Goal: Task Accomplishment & Management: Use online tool/utility

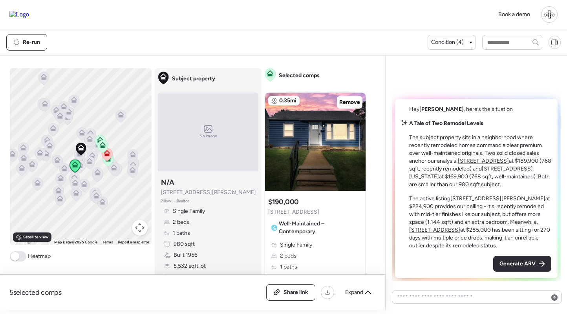
scroll to position [366, 0]
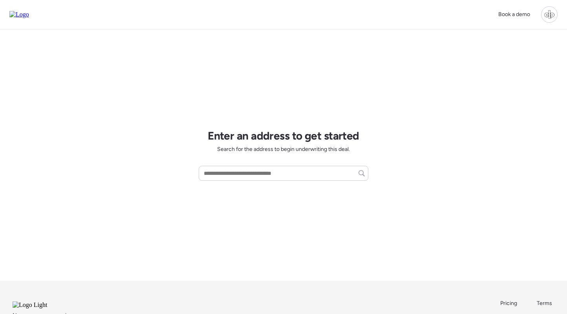
click at [548, 15] on div at bounding box center [549, 14] width 16 height 16
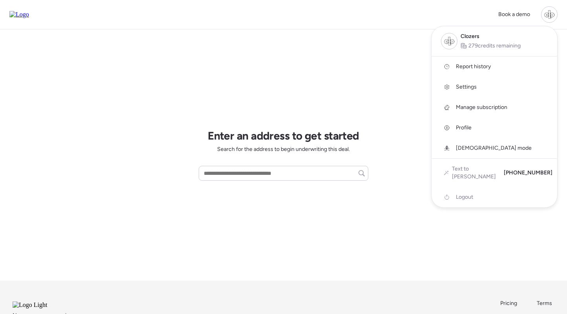
click at [476, 68] on span "Report history" at bounding box center [473, 67] width 35 height 8
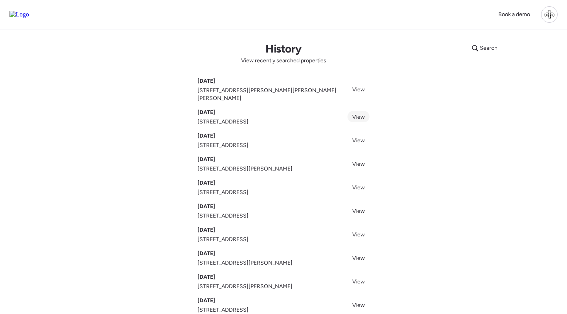
click at [354, 114] on link "View" at bounding box center [358, 116] width 22 height 11
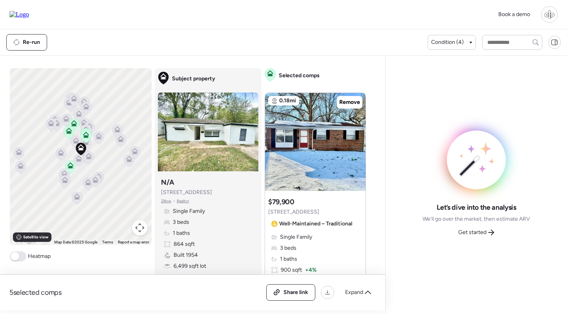
click at [29, 14] on img at bounding box center [19, 14] width 20 height 7
click at [482, 230] on span "Get started" at bounding box center [472, 233] width 28 height 8
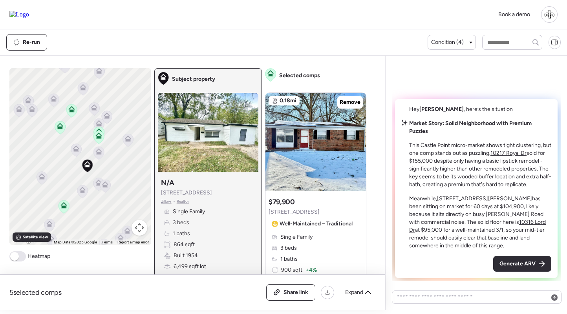
click at [76, 147] on icon at bounding box center [76, 149] width 6 height 6
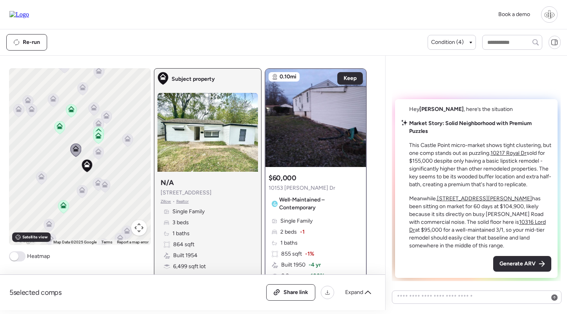
click at [99, 152] on icon at bounding box center [98, 151] width 6 height 6
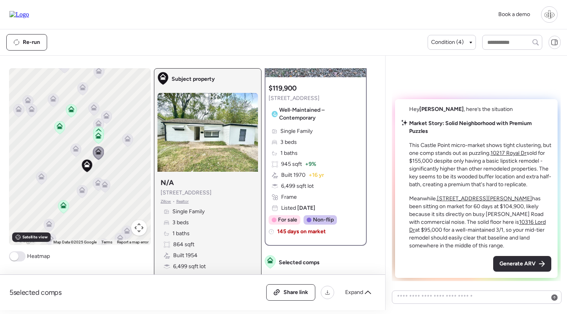
scroll to position [91, 0]
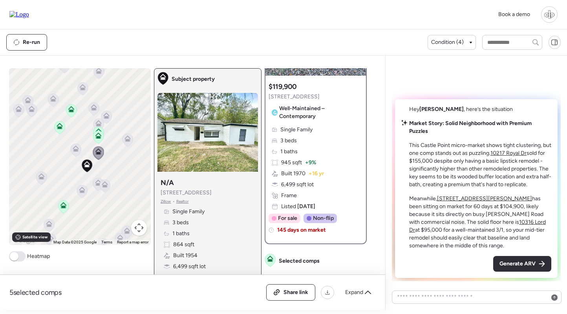
click at [318, 148] on div "Single Family 3 beds 1 baths 945 sqft + 9% Built 1970 + 16 yr 6,499 sqft lot Fr…" at bounding box center [316, 168] width 94 height 85
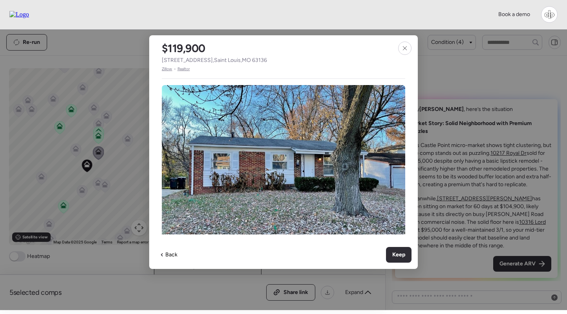
click at [166, 70] on span "Zillow" at bounding box center [167, 69] width 11 height 6
click at [407, 50] on icon at bounding box center [405, 48] width 6 height 6
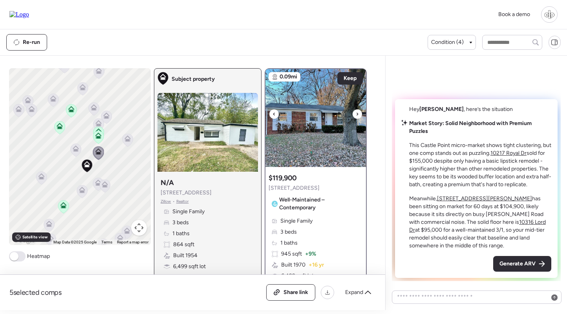
scroll to position [0, 0]
click at [362, 295] on span "Expand" at bounding box center [354, 293] width 18 height 8
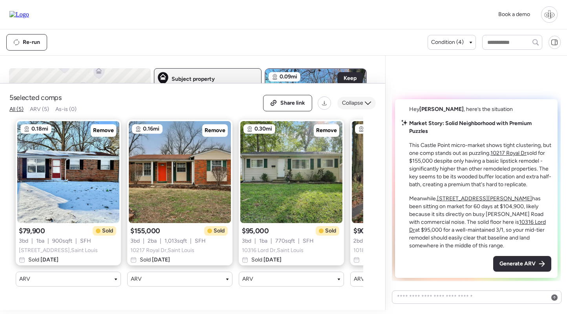
click at [360, 107] on span "Collapse" at bounding box center [352, 103] width 21 height 8
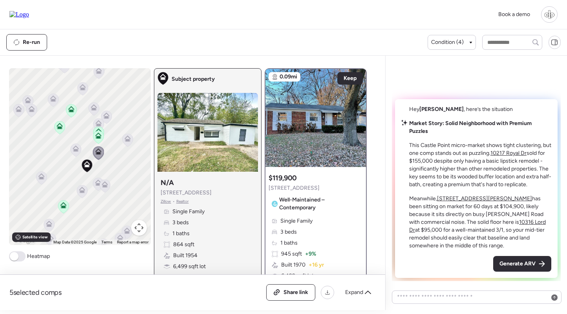
click at [519, 151] on u "10217 Royal Dr" at bounding box center [508, 153] width 36 height 7
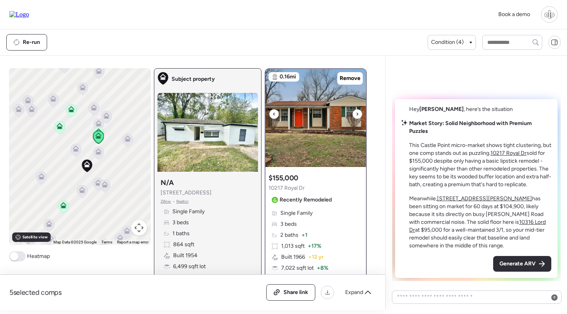
click at [325, 134] on img at bounding box center [315, 118] width 100 height 98
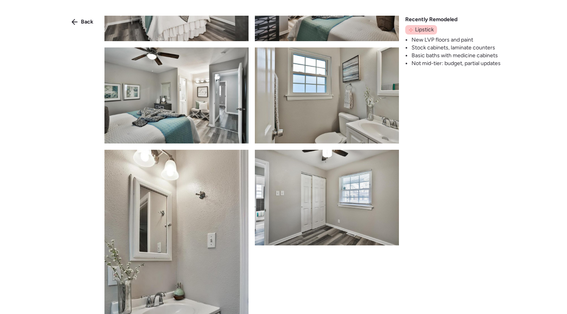
scroll to position [709, 0]
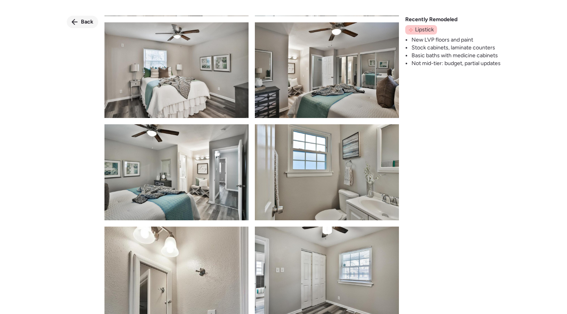
click at [85, 20] on span "Back" at bounding box center [87, 22] width 13 height 8
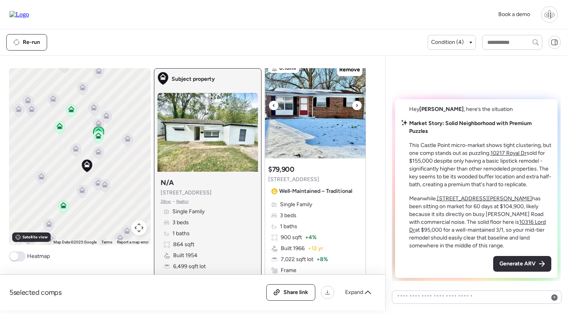
scroll to position [396, 0]
click at [318, 128] on img at bounding box center [315, 110] width 100 height 98
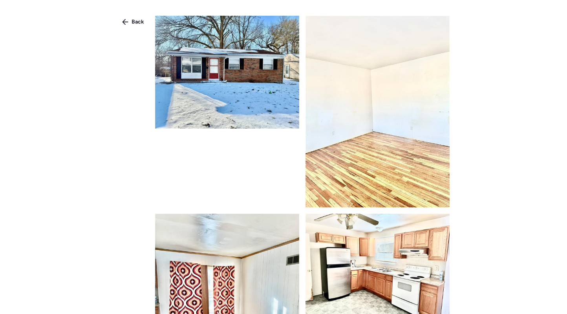
scroll to position [250, 0]
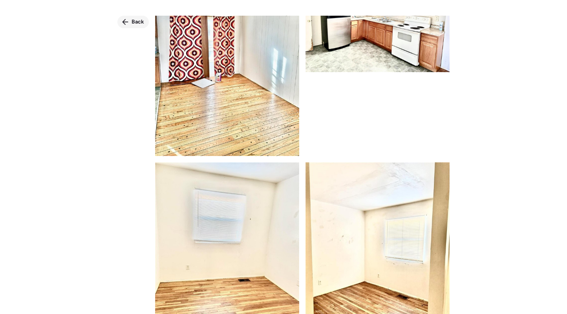
click at [135, 22] on span "Back" at bounding box center [138, 22] width 13 height 8
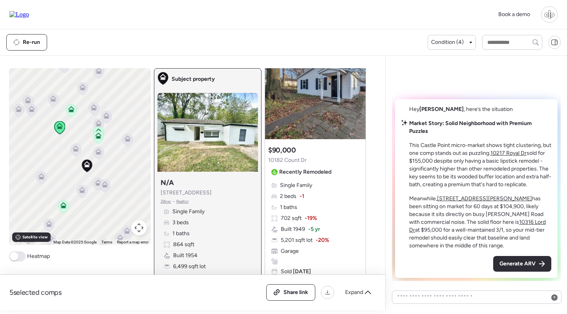
scroll to position [1075, 0]
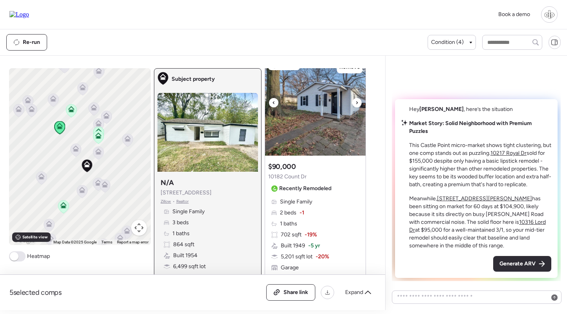
click at [334, 117] on img at bounding box center [315, 107] width 100 height 98
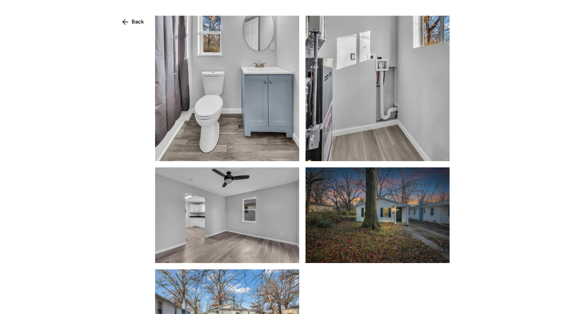
scroll to position [530, 0]
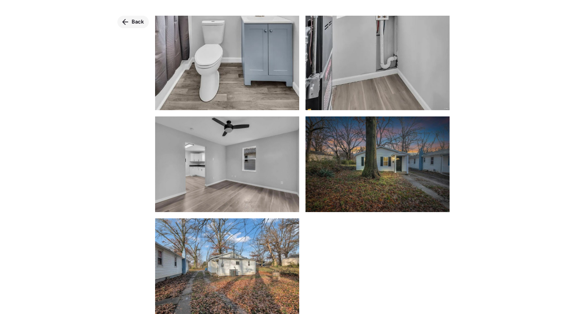
click at [133, 23] on span "Back" at bounding box center [138, 22] width 13 height 8
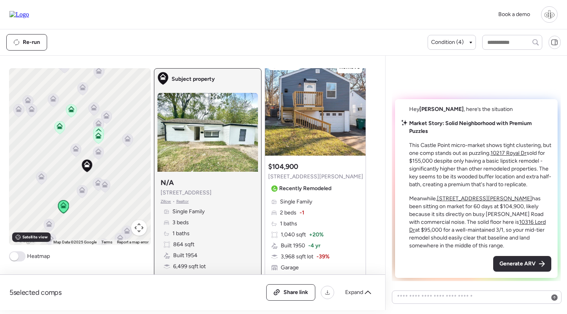
scroll to position [1422, 0]
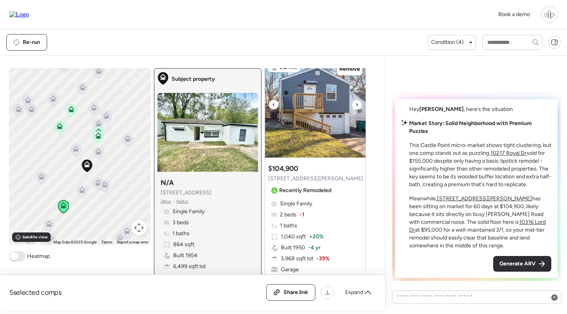
click at [320, 139] on img at bounding box center [315, 109] width 100 height 98
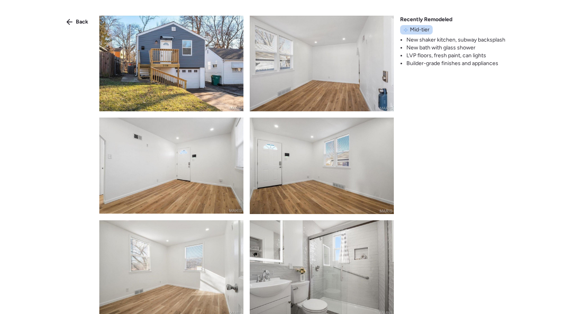
scroll to position [212, 0]
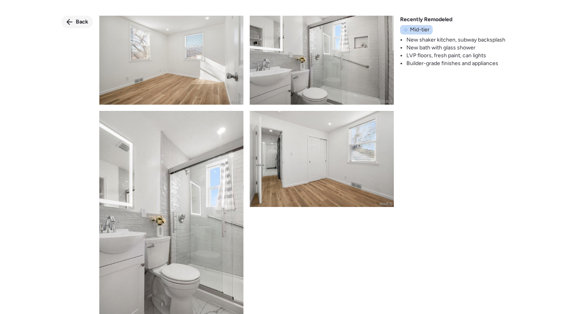
click at [78, 16] on div "Back" at bounding box center [77, 22] width 31 height 13
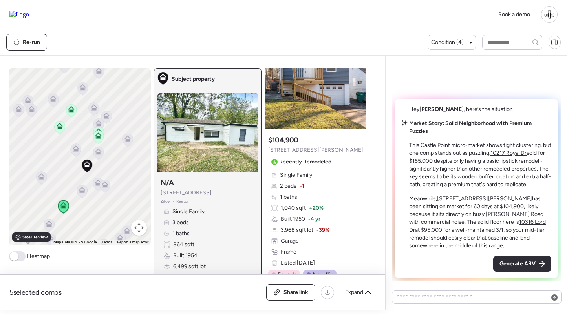
scroll to position [1374, 0]
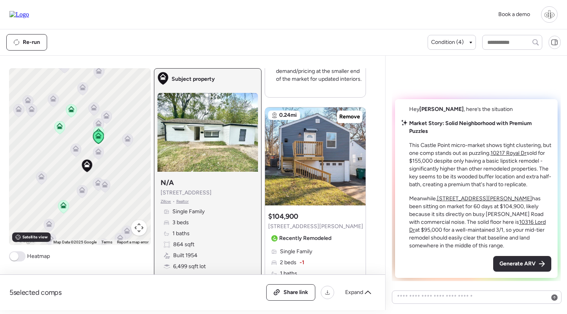
click at [451, 197] on u "2330 Chambers Rd" at bounding box center [484, 199] width 95 height 7
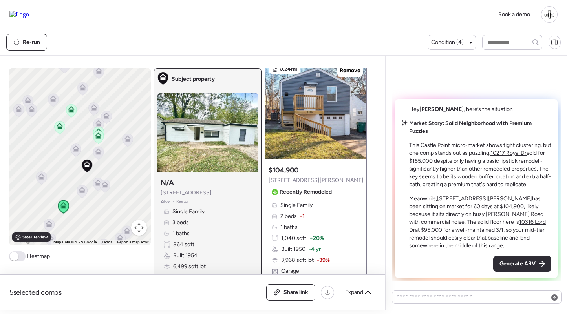
scroll to position [0, 0]
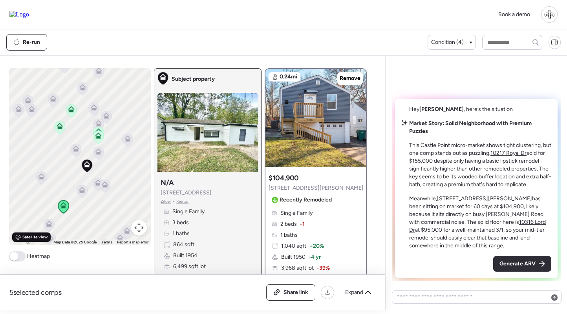
click at [37, 239] on span "Satellite view" at bounding box center [34, 237] width 25 height 6
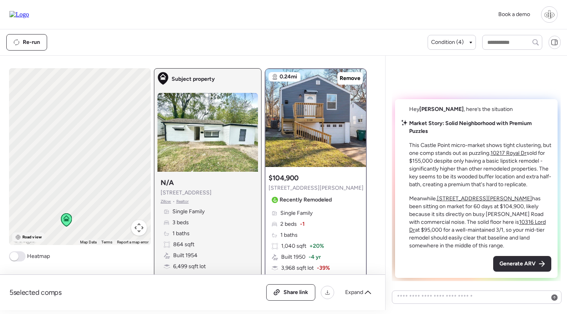
click at [34, 236] on span "Road view" at bounding box center [31, 237] width 19 height 6
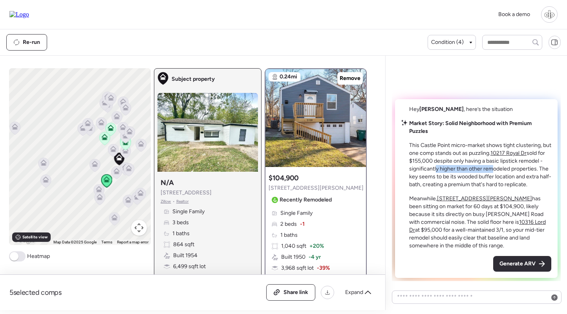
drag, startPoint x: 438, startPoint y: 168, endPoint x: 495, endPoint y: 168, distance: 56.5
click at [495, 168] on p "This Castle Point micro-market shows tight clustering, but one comp stands out …" at bounding box center [480, 165] width 142 height 47
drag, startPoint x: 431, startPoint y: 179, endPoint x: 502, endPoint y: 179, distance: 71.1
click at [502, 179] on p "This Castle Point micro-market shows tight clustering, but one comp stands out …" at bounding box center [480, 165] width 142 height 47
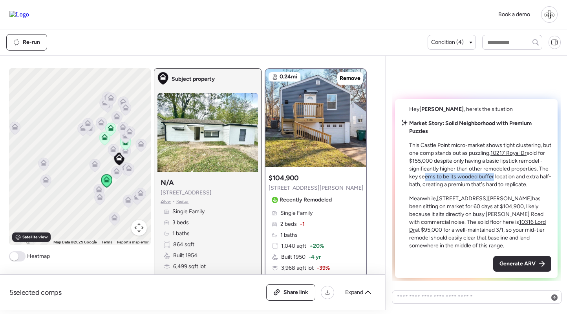
click at [502, 179] on p "This Castle Point micro-market shows tight clustering, but one comp stands out …" at bounding box center [480, 165] width 142 height 47
drag, startPoint x: 429, startPoint y: 184, endPoint x: 495, endPoint y: 184, distance: 66.0
click at [495, 184] on p "This Castle Point micro-market shows tight clustering, but one comp stands out …" at bounding box center [480, 165] width 142 height 47
drag, startPoint x: 481, startPoint y: 175, endPoint x: 512, endPoint y: 175, distance: 31.0
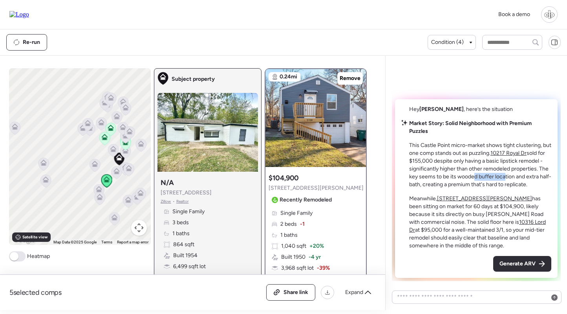
click at [512, 175] on p "This Castle Point micro-market shows tight clustering, but one comp stands out …" at bounding box center [480, 165] width 142 height 47
click at [519, 153] on u "10217 Royal Dr" at bounding box center [508, 153] width 36 height 7
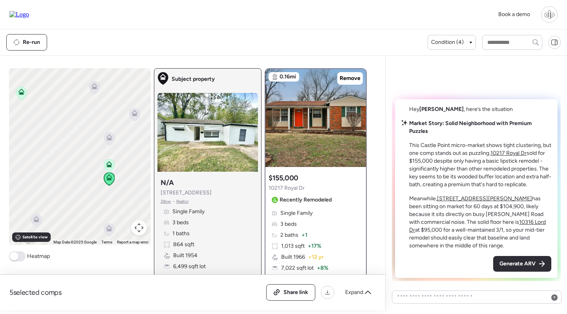
click at [110, 167] on icon at bounding box center [108, 166] width 5 height 2
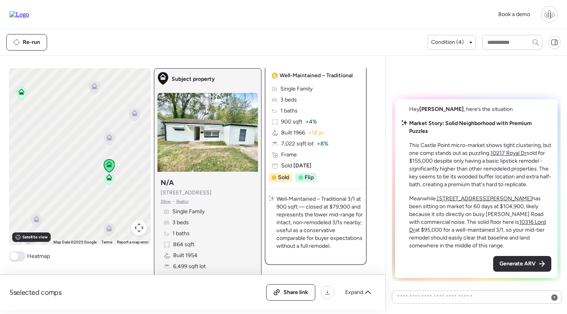
scroll to position [51, 0]
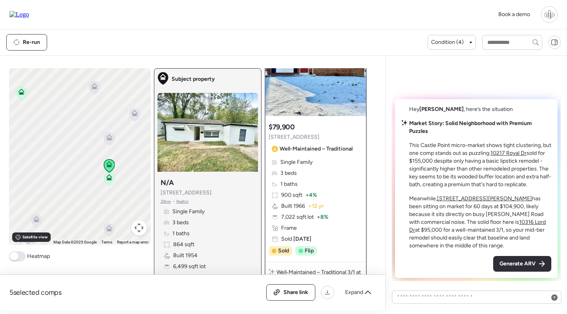
click at [320, 99] on img at bounding box center [315, 67] width 100 height 98
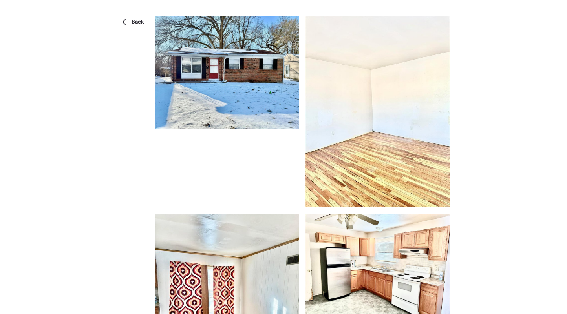
scroll to position [300, 0]
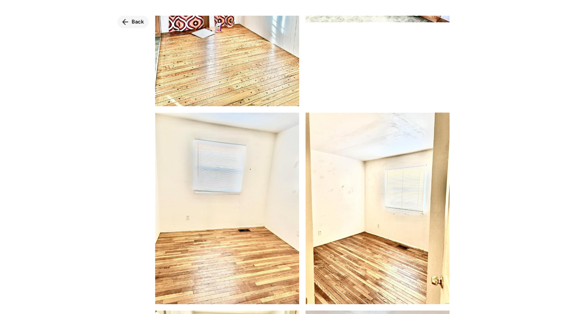
click at [130, 25] on div "Back" at bounding box center [132, 22] width 31 height 13
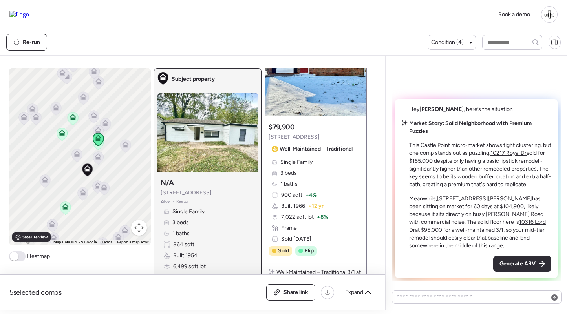
click at [469, 198] on u "2330 Chambers Rd" at bounding box center [484, 199] width 95 height 7
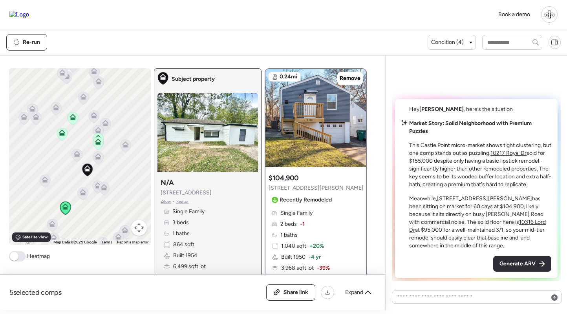
scroll to position [73, 0]
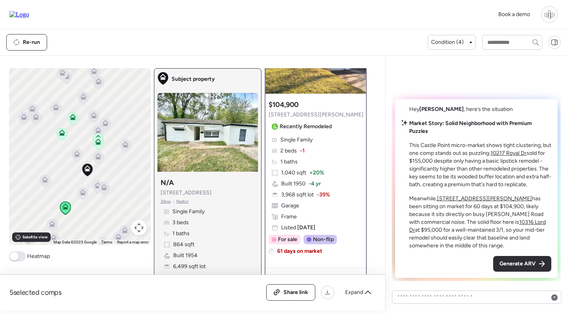
click at [478, 222] on u "10316 Lord Dr" at bounding box center [477, 226] width 137 height 15
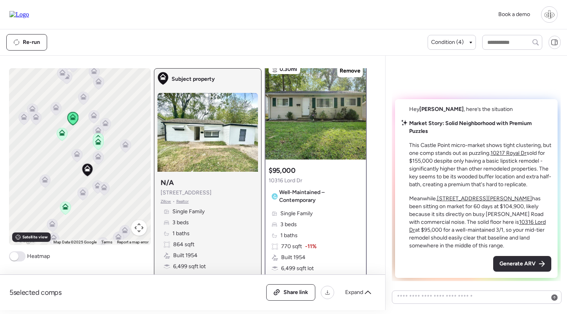
scroll to position [0, 0]
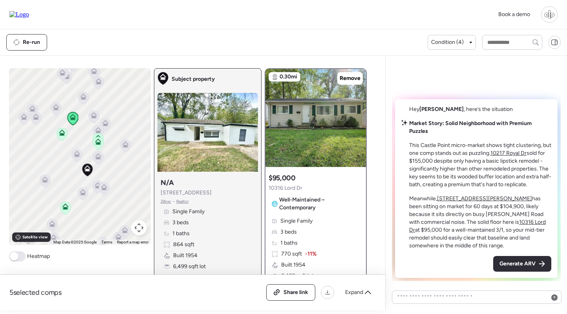
click at [532, 194] on div "Market Story: Solid Neighborhood with Premium Puzzles This Castle Point micro-m…" at bounding box center [480, 185] width 142 height 130
click at [327, 137] on img at bounding box center [315, 118] width 100 height 98
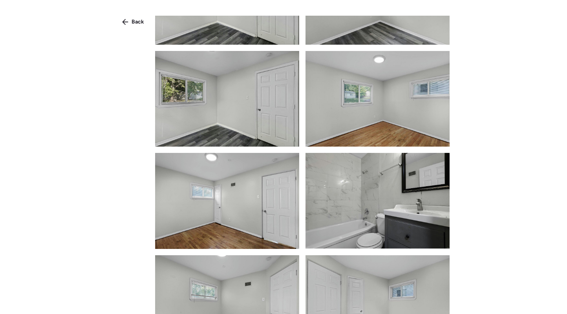
scroll to position [615, 0]
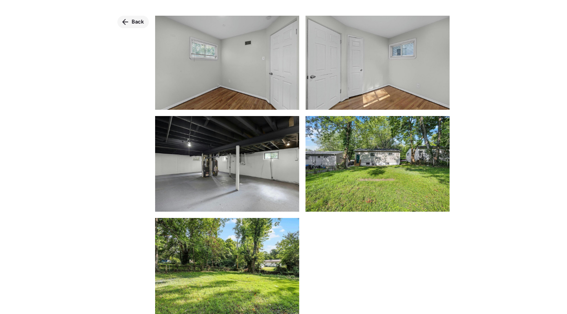
click at [135, 20] on span "Back" at bounding box center [138, 22] width 13 height 8
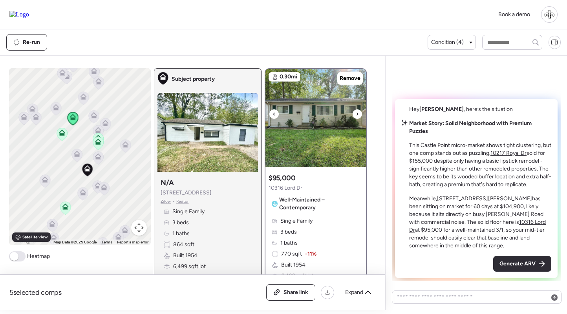
scroll to position [0, 0]
click at [97, 158] on icon at bounding box center [97, 158] width 5 height 2
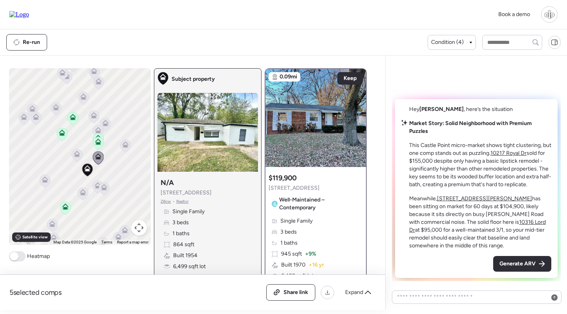
click at [69, 158] on div "To navigate, press the arrow keys. To activate drag with keyboard, press Alt + …" at bounding box center [80, 156] width 142 height 177
click at [73, 157] on icon at bounding box center [76, 155] width 11 height 13
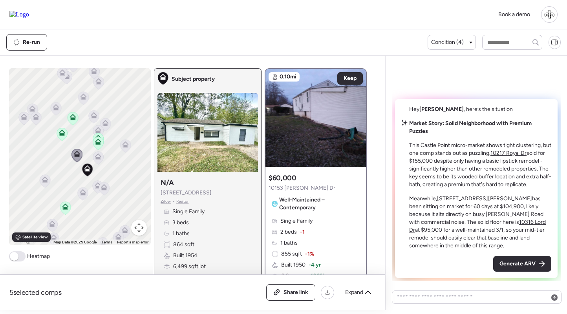
click at [132, 144] on div "To navigate, press the arrow keys. To activate drag with keyboard, press Alt + …" at bounding box center [80, 156] width 142 height 177
click at [122, 143] on icon at bounding box center [125, 144] width 6 height 6
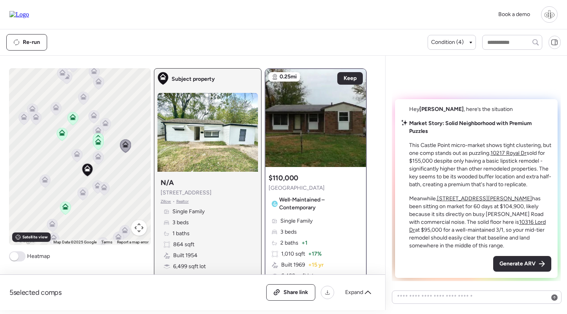
click at [95, 141] on icon at bounding box center [98, 142] width 6 height 6
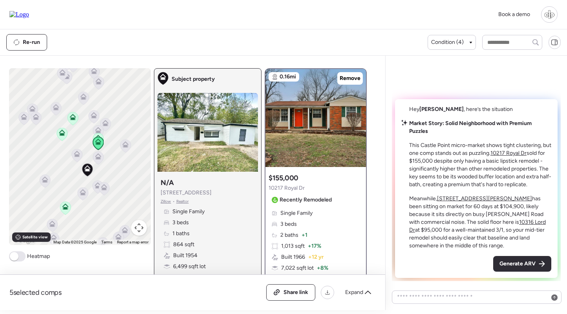
click at [61, 131] on icon at bounding box center [62, 132] width 6 height 4
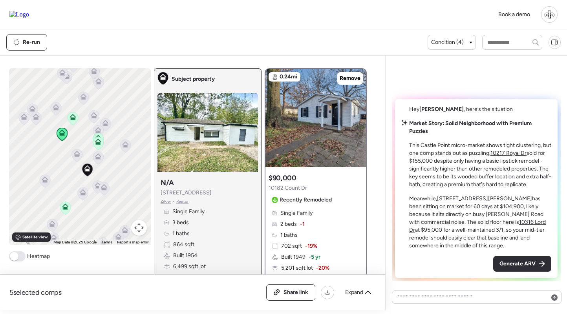
click at [73, 116] on icon at bounding box center [72, 117] width 6 height 6
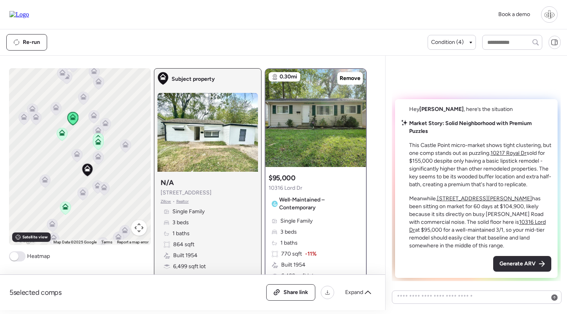
click at [66, 134] on icon at bounding box center [62, 134] width 11 height 13
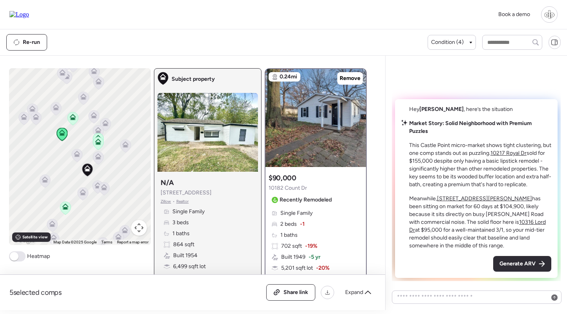
click at [99, 144] on icon at bounding box center [97, 143] width 5 height 2
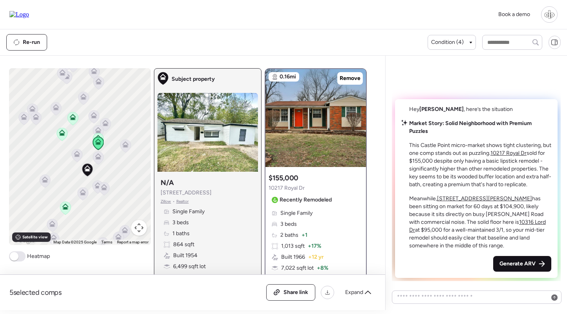
click at [513, 260] on div "Generate ARV" at bounding box center [522, 264] width 58 height 16
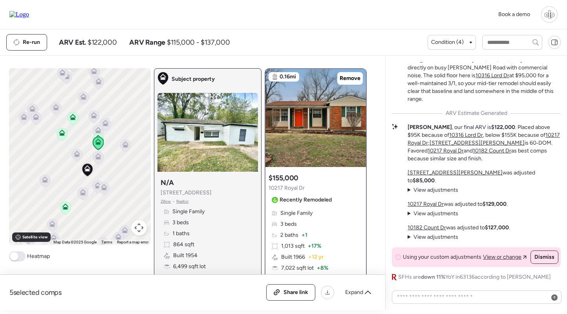
scroll to position [6, 0]
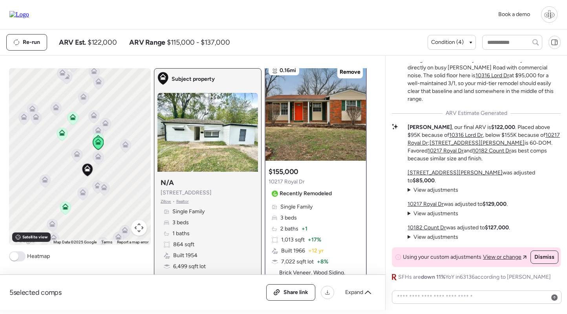
click at [428, 176] on u "2330 Chambers Rd" at bounding box center [454, 173] width 95 height 7
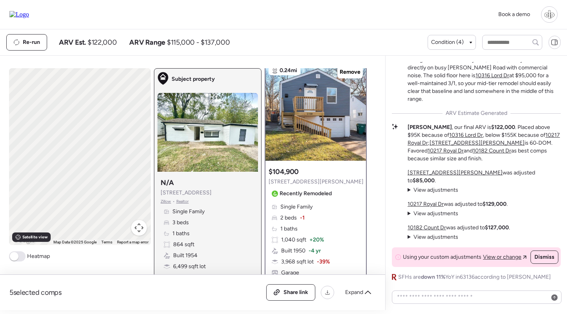
scroll to position [0, 0]
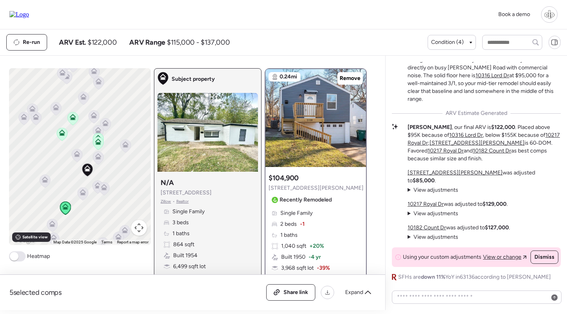
click at [438, 229] on u "10182 Count Dr" at bounding box center [426, 228] width 38 height 7
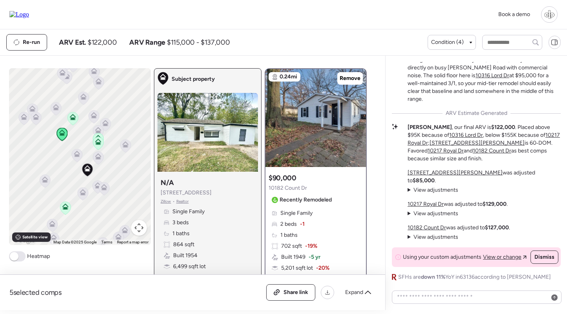
click at [66, 203] on icon at bounding box center [65, 208] width 11 height 13
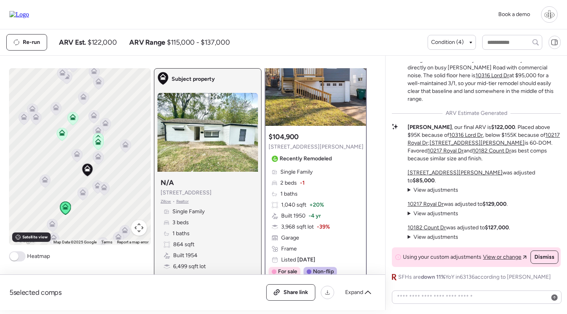
scroll to position [42, 0]
click at [312, 113] on img at bounding box center [315, 76] width 100 height 98
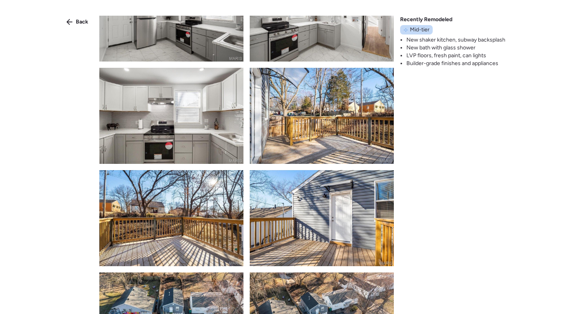
scroll to position [859, 0]
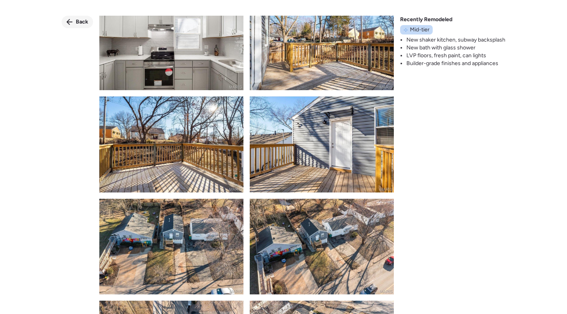
click at [75, 22] on div "Back" at bounding box center [77, 22] width 31 height 13
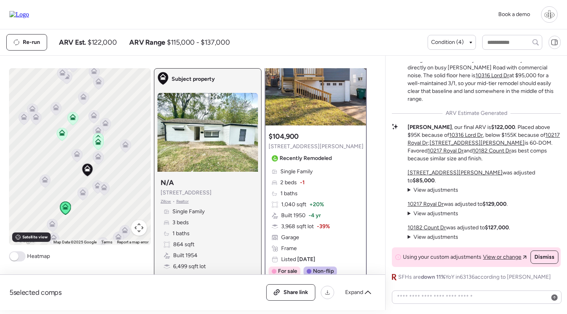
click at [429, 176] on u "2330 Chambers Rd" at bounding box center [454, 173] width 95 height 7
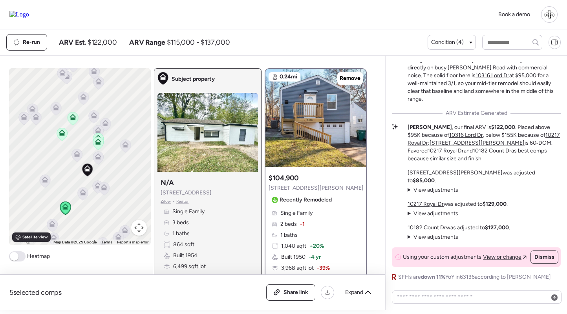
click at [418, 204] on u "10217 Royal Dr" at bounding box center [425, 204] width 36 height 7
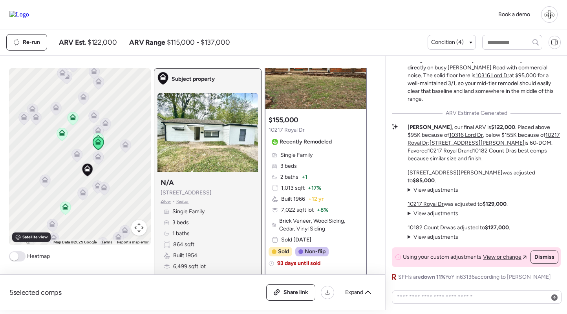
click at [422, 226] on u "10182 Count Dr" at bounding box center [426, 228] width 38 height 7
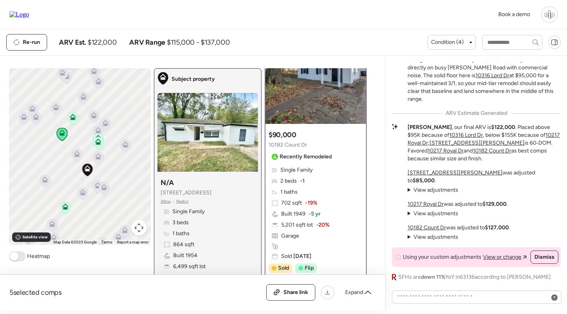
scroll to position [44, 0]
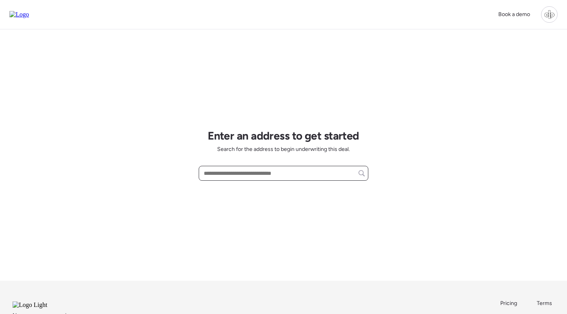
click at [250, 175] on input "text" at bounding box center [283, 173] width 163 height 11
paste input "**********"
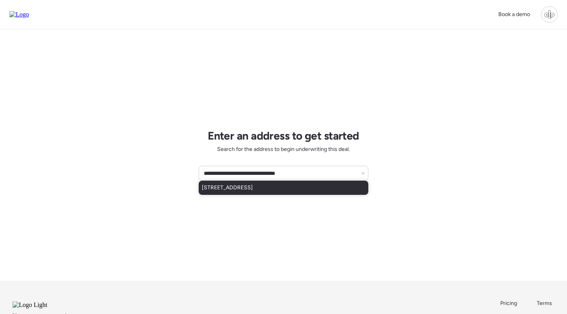
click at [321, 184] on div "10117 Duke Dr, Saint Louis, MO, 63136" at bounding box center [284, 188] width 170 height 14
type input "**********"
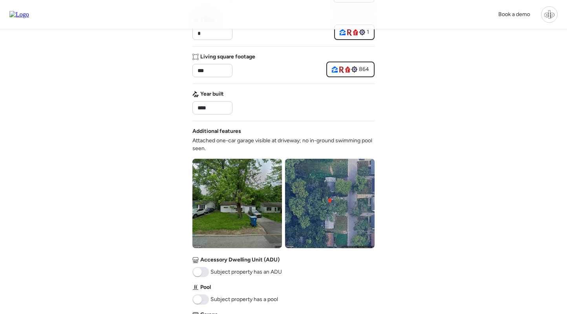
scroll to position [341, 0]
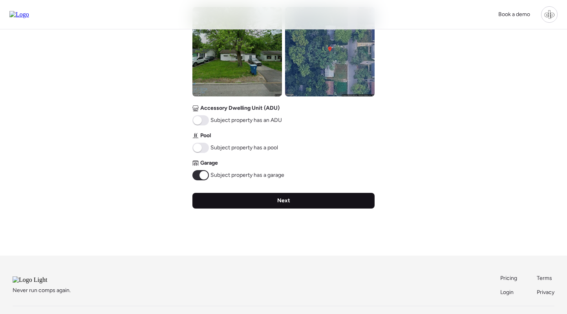
click at [288, 207] on div "Next" at bounding box center [283, 201] width 182 height 16
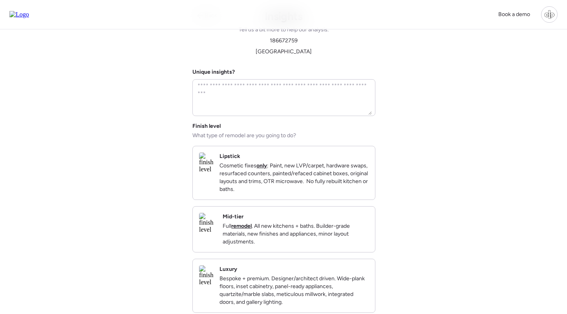
scroll to position [0, 0]
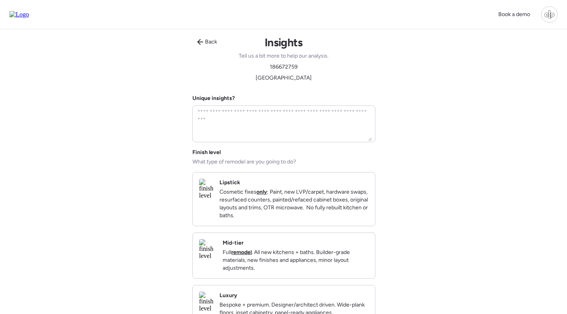
click at [243, 247] on h2 "Mid-tier" at bounding box center [233, 243] width 21 height 8
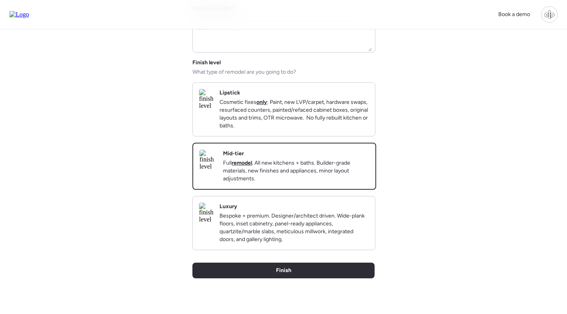
scroll to position [134, 0]
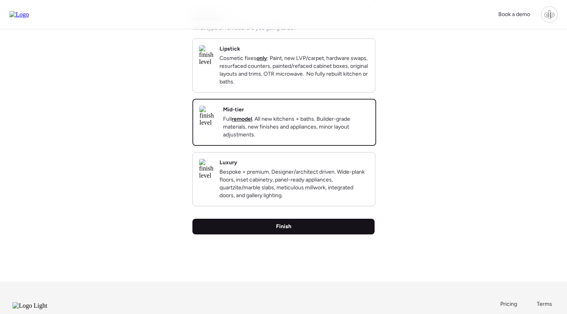
click at [267, 235] on div "Finish" at bounding box center [283, 227] width 182 height 16
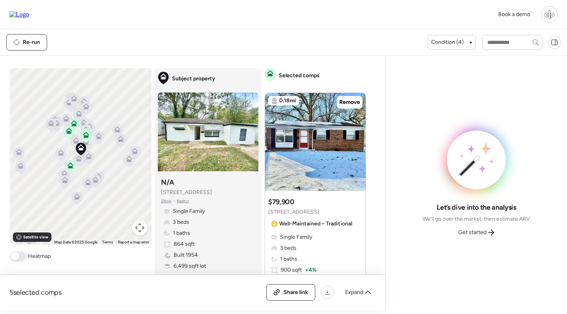
click at [26, 18] on img at bounding box center [19, 14] width 20 height 7
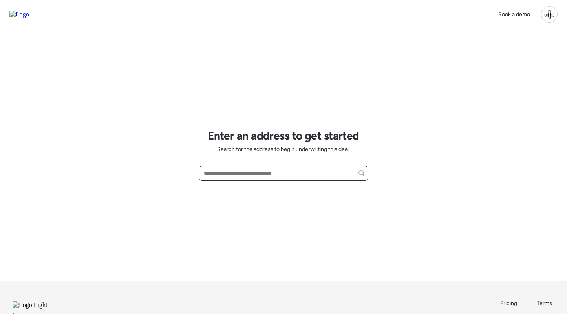
click at [307, 175] on input "text" at bounding box center [283, 173] width 163 height 11
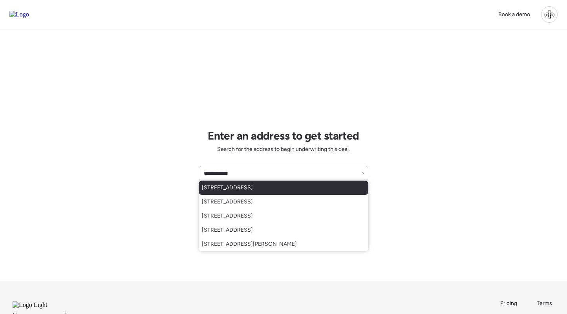
click at [310, 184] on div "[STREET_ADDRESS]" at bounding box center [284, 188] width 170 height 14
type input "**********"
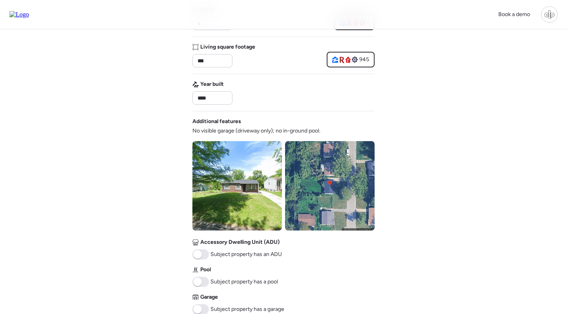
scroll to position [363, 0]
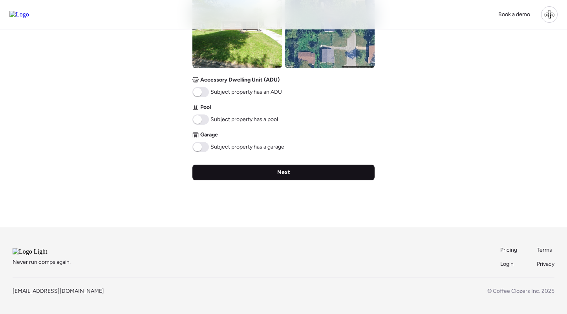
click at [276, 172] on div "Next" at bounding box center [283, 173] width 182 height 16
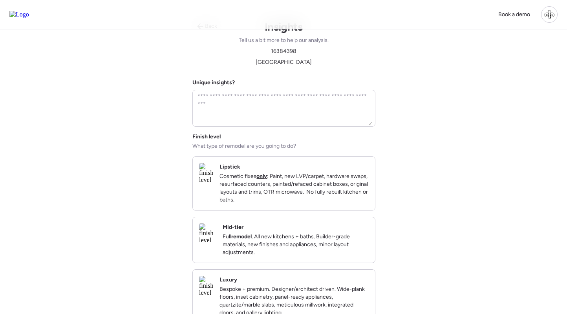
scroll to position [0, 0]
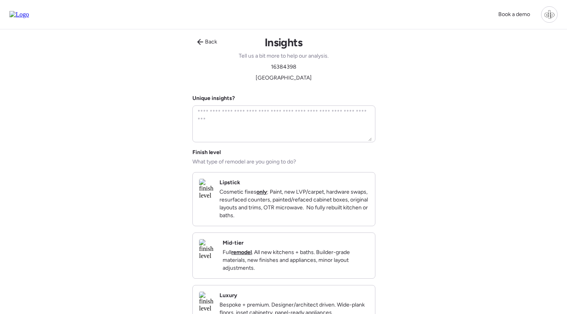
click at [251, 270] on p "Full remodel . All new kitchens + baths. Builder-grade materials, new finishes …" at bounding box center [296, 261] width 146 height 24
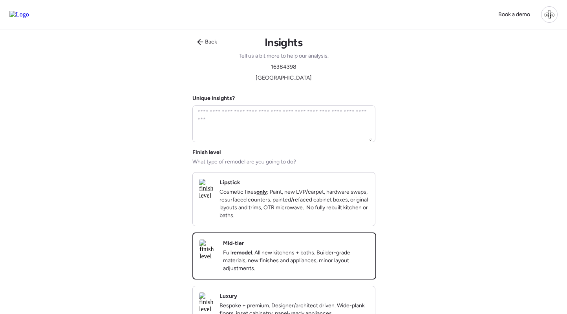
scroll to position [85, 0]
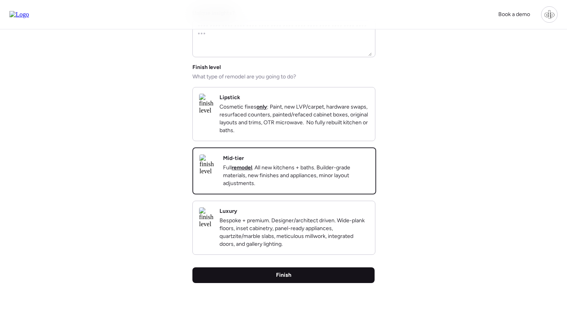
click at [265, 283] on div "Finish" at bounding box center [283, 276] width 182 height 16
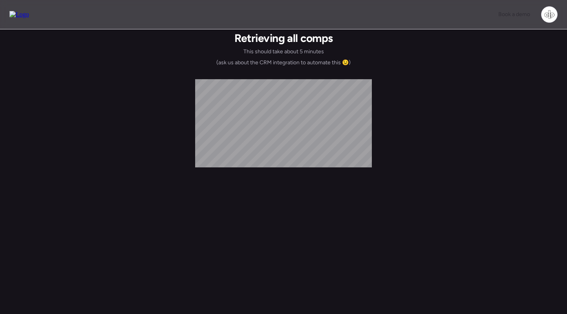
scroll to position [0, 0]
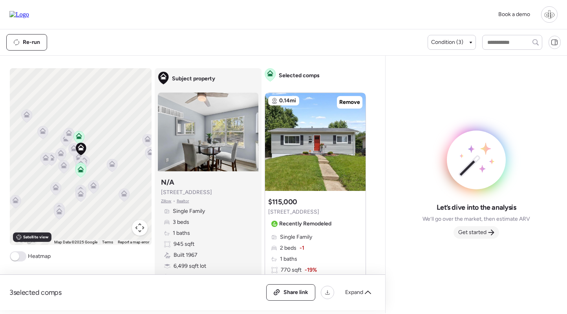
click at [480, 232] on span "Get started" at bounding box center [472, 233] width 28 height 8
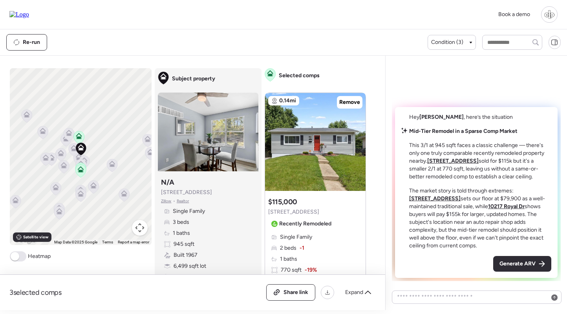
click at [448, 162] on u "10504 Duke Dr" at bounding box center [452, 161] width 51 height 7
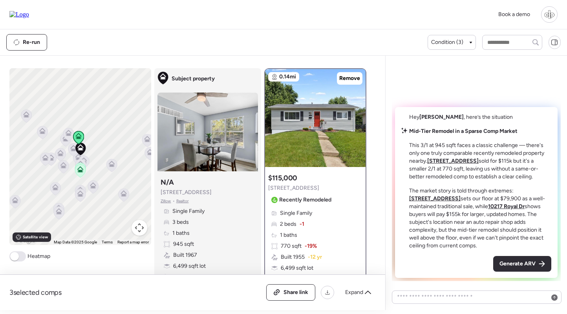
click at [248, 201] on div "Subject property N/A 10411 Royal Dr Zillow • Realtor Single Family 3 beds 1 bat…" at bounding box center [207, 230] width 100 height 110
click at [244, 117] on img at bounding box center [207, 132] width 100 height 79
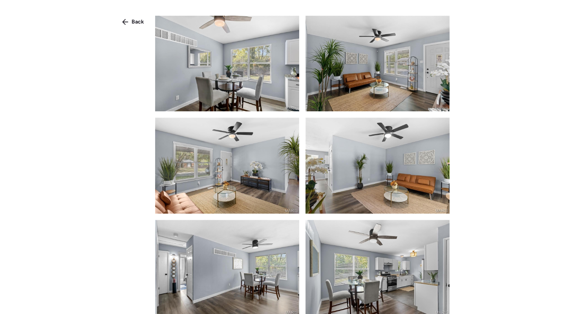
drag, startPoint x: 128, startPoint y: 21, endPoint x: 243, endPoint y: 50, distance: 118.4
click at [128, 21] on icon at bounding box center [125, 22] width 6 height 6
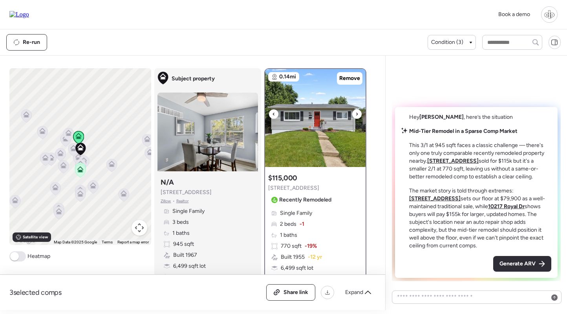
click at [317, 113] on img at bounding box center [315, 118] width 100 height 98
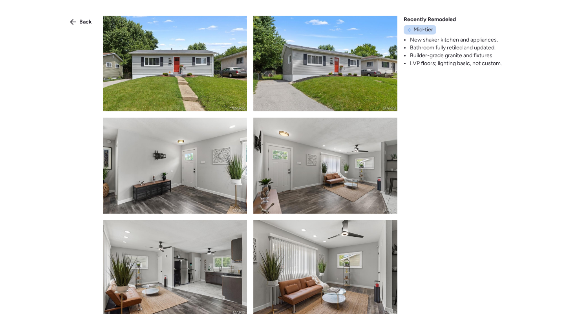
scroll to position [623, 0]
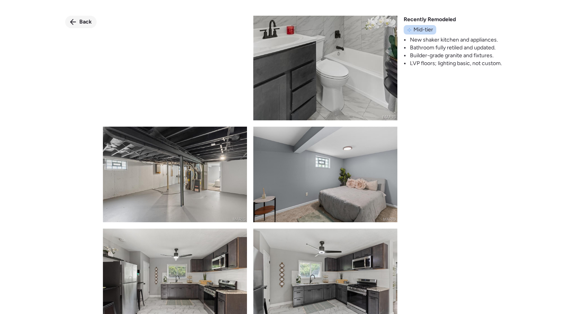
click at [79, 18] on span "Back" at bounding box center [85, 22] width 13 height 8
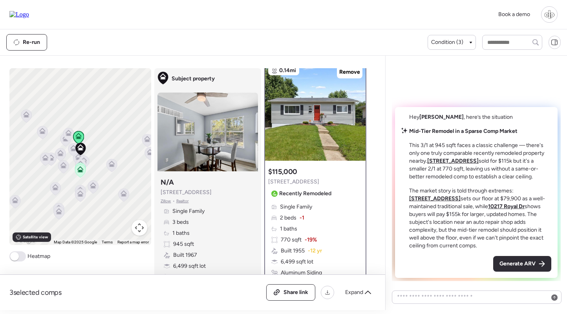
scroll to position [0, 0]
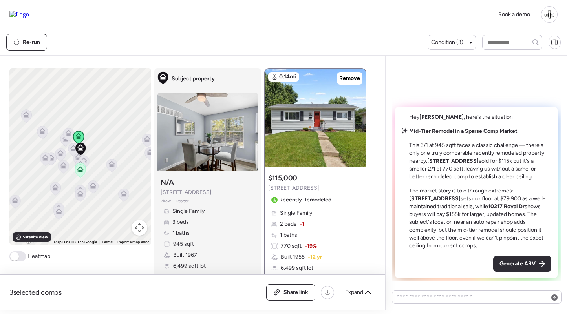
click at [460, 196] on u "10225 Royal Dr" at bounding box center [434, 199] width 51 height 7
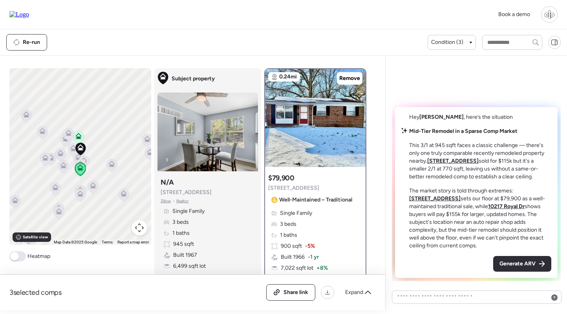
click at [488, 206] on u "10217 Royal Dr" at bounding box center [506, 206] width 37 height 7
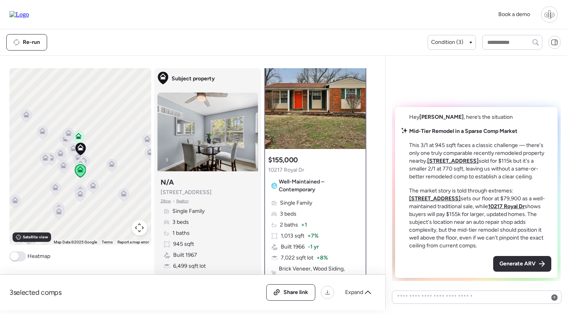
scroll to position [9, 0]
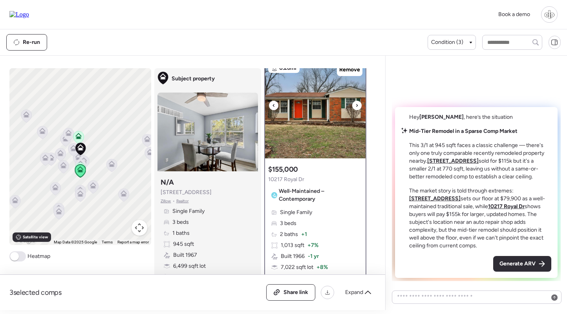
click at [317, 117] on img at bounding box center [315, 109] width 100 height 98
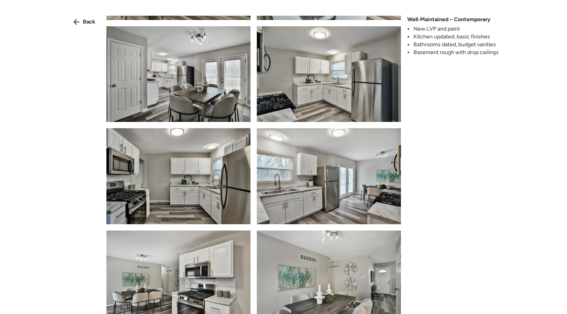
scroll to position [438, 0]
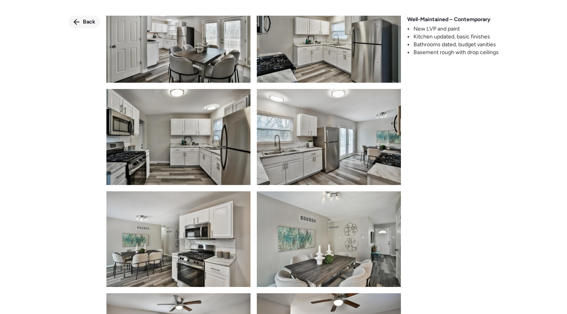
click at [84, 21] on span "Back" at bounding box center [89, 22] width 13 height 8
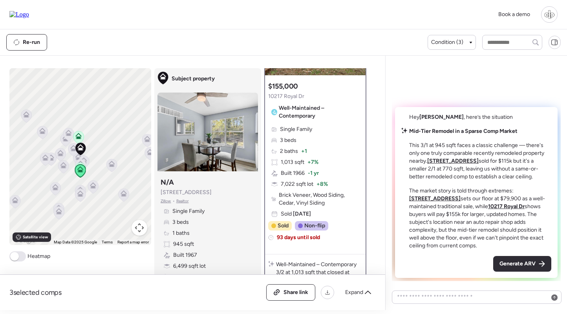
scroll to position [90, 0]
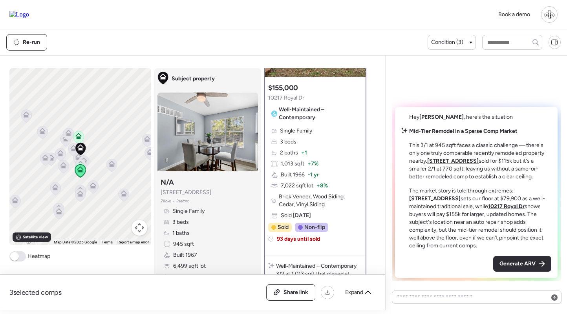
click at [460, 196] on u "10225 Royal Dr" at bounding box center [434, 199] width 51 height 7
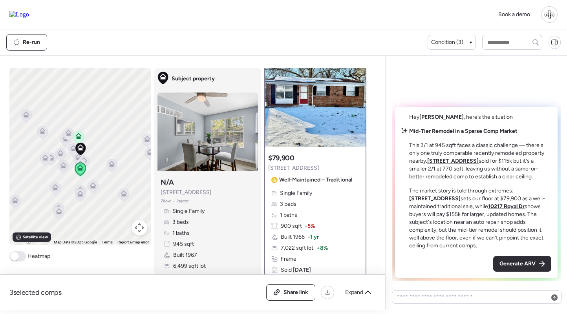
scroll to position [0, 0]
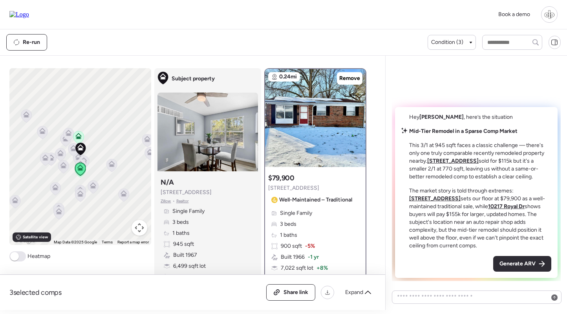
click at [440, 161] on u "10504 Duke Dr" at bounding box center [452, 161] width 51 height 7
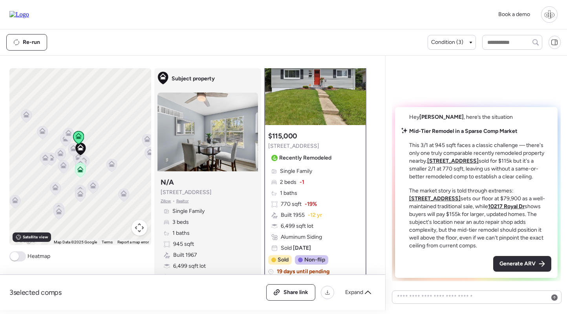
scroll to position [42, 0]
click at [460, 196] on u "10225 Royal Dr" at bounding box center [434, 199] width 51 height 7
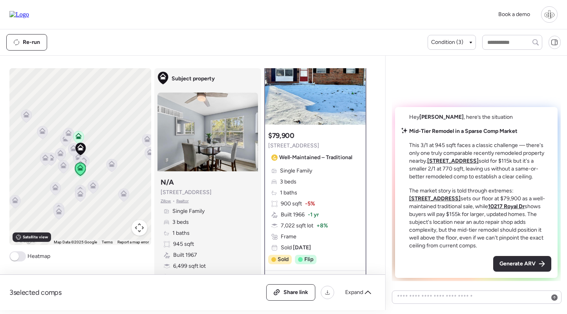
scroll to position [0, 0]
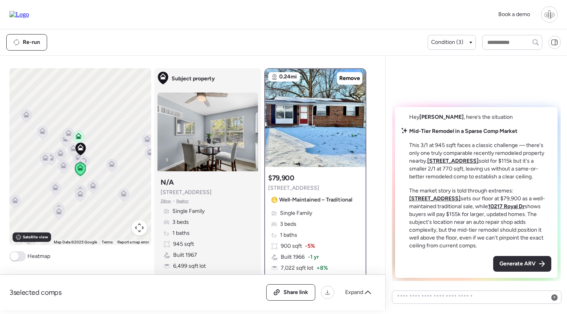
click at [488, 210] on u "10217 Royal Dr" at bounding box center [506, 206] width 37 height 7
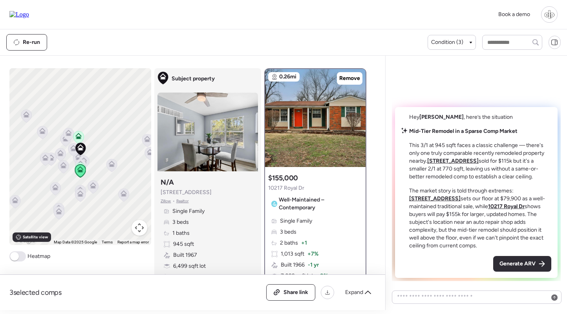
click at [488, 206] on u "10217 Royal Dr" at bounding box center [506, 206] width 37 height 7
click at [535, 260] on div "Generate ARV" at bounding box center [522, 264] width 58 height 16
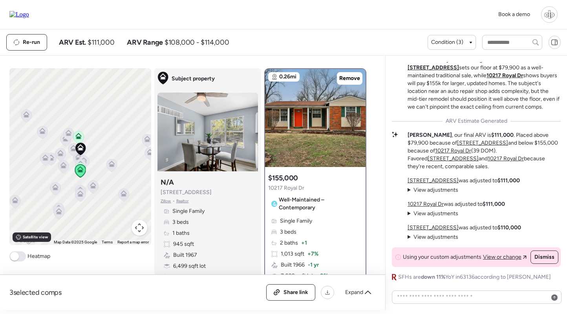
click at [439, 181] on u "10504 Duke Dr" at bounding box center [432, 180] width 51 height 7
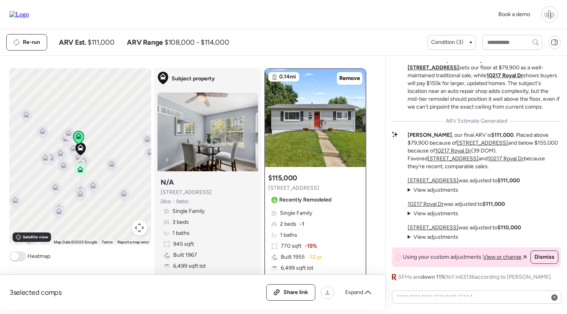
click at [434, 190] on span "View adjustments" at bounding box center [435, 190] width 45 height 7
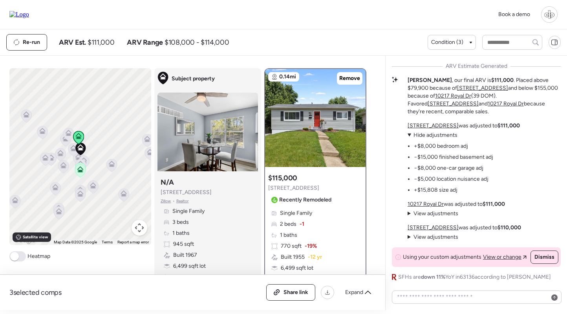
click at [428, 138] on span "Hide adjustments" at bounding box center [435, 135] width 44 height 7
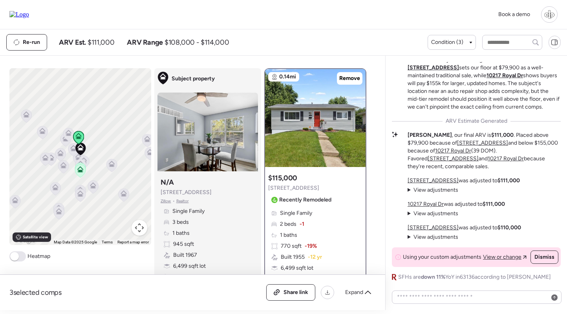
click at [427, 205] on u "10217 Royal Dr" at bounding box center [425, 204] width 36 height 7
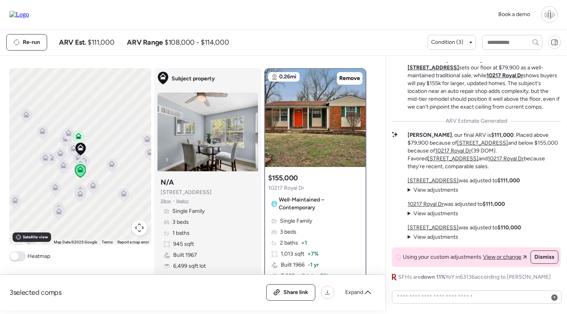
click at [428, 214] on span "View adjustments" at bounding box center [435, 213] width 45 height 7
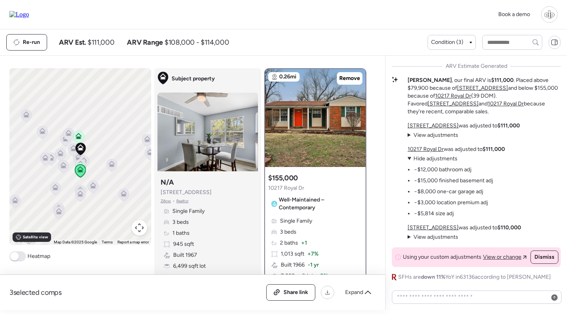
click at [437, 159] on span "Hide adjustments" at bounding box center [435, 158] width 44 height 7
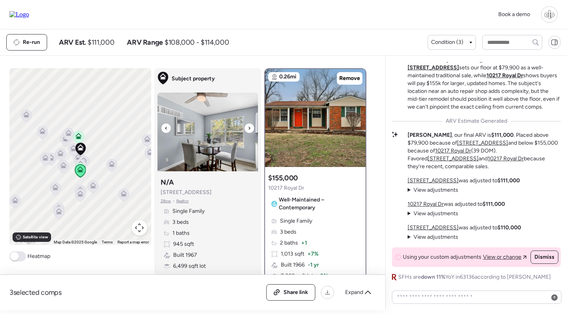
click at [227, 155] on img at bounding box center [207, 132] width 100 height 79
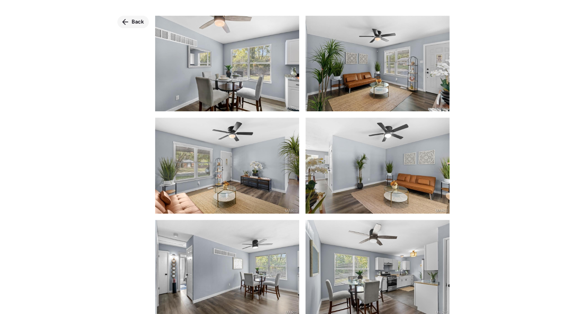
click at [138, 21] on span "Back" at bounding box center [138, 22] width 13 height 8
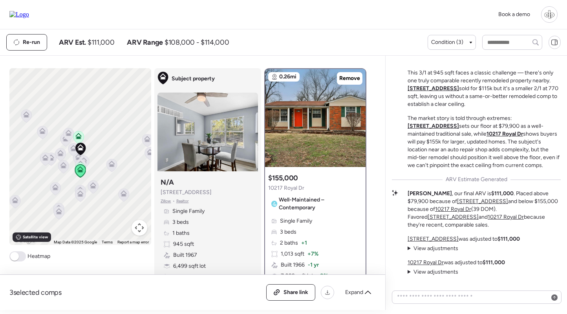
scroll to position [-58, 0]
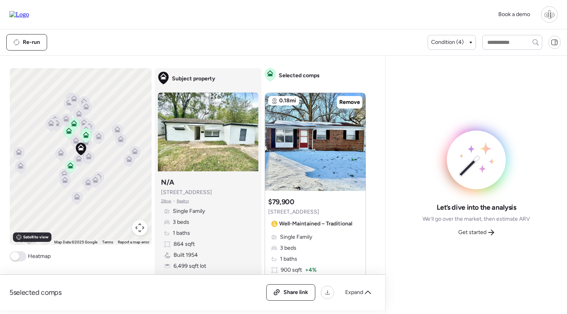
click at [491, 86] on div "Let’s dive into the analysis We’ll go over the market, then estimate ARV Get st…" at bounding box center [476, 184] width 169 height 245
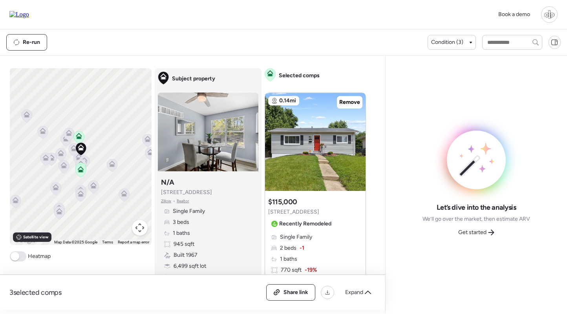
click at [21, 13] on img at bounding box center [19, 14] width 20 height 7
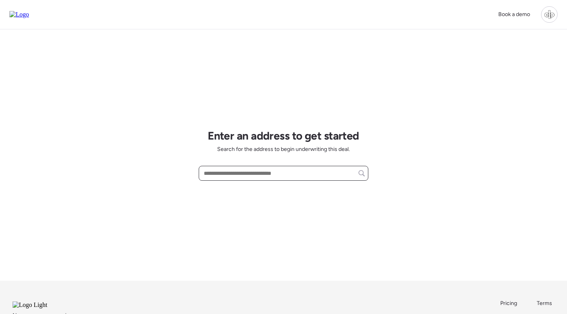
click at [271, 174] on input "text" at bounding box center [283, 173] width 163 height 11
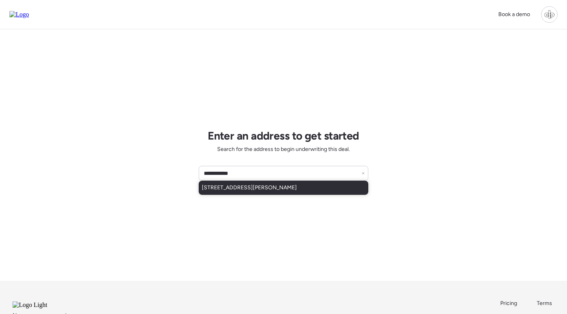
click at [279, 185] on span "[STREET_ADDRESS][PERSON_NAME]" at bounding box center [249, 188] width 95 height 8
type input "**********"
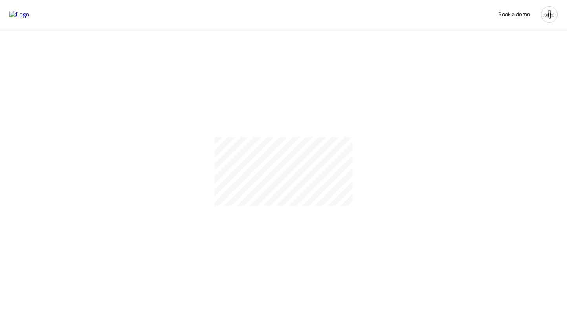
drag, startPoint x: 18, startPoint y: 13, endPoint x: 68, endPoint y: 7, distance: 50.7
click at [18, 13] on img at bounding box center [19, 14] width 20 height 7
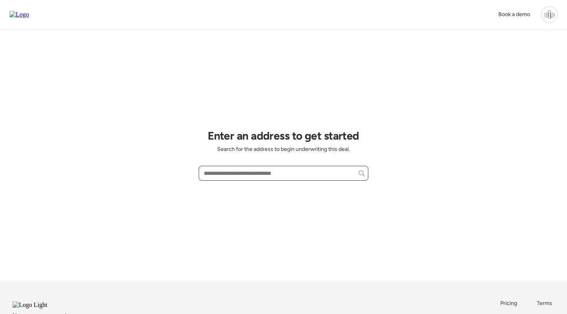
click at [309, 174] on input "text" at bounding box center [283, 173] width 163 height 11
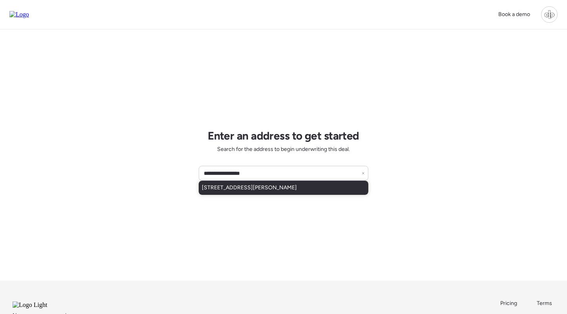
click at [297, 190] on span "[STREET_ADDRESS][PERSON_NAME]" at bounding box center [249, 188] width 95 height 8
type input "**********"
